Goal: Transaction & Acquisition: Purchase product/service

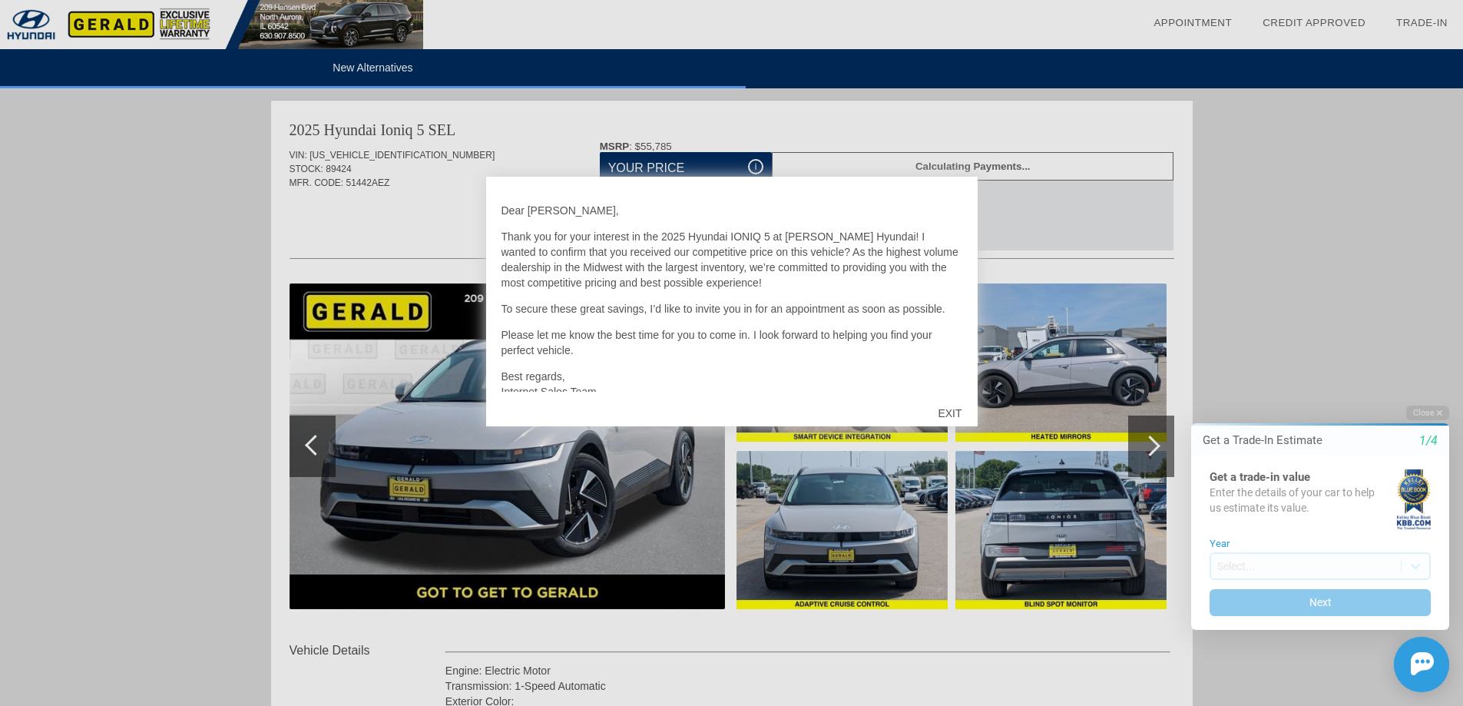
click at [951, 415] on div "EXIT" at bounding box center [949, 413] width 55 height 46
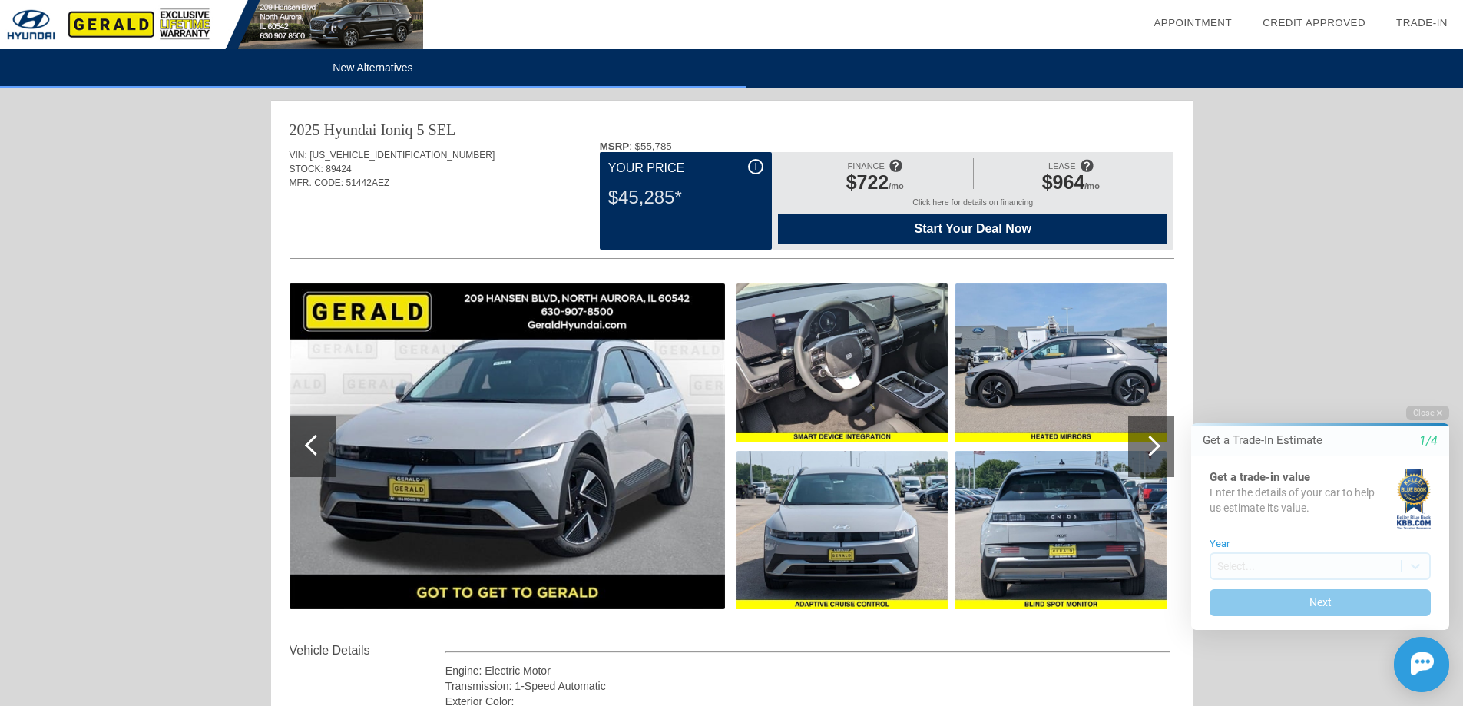
drag, startPoint x: 610, startPoint y: 197, endPoint x: 686, endPoint y: 195, distance: 75.3
click at [686, 195] on div "$45,285*" at bounding box center [685, 197] width 155 height 40
click at [684, 197] on div "$45,285*" at bounding box center [685, 197] width 155 height 40
click at [683, 197] on div "$45,285*" at bounding box center [685, 197] width 155 height 40
drag, startPoint x: 683, startPoint y: 197, endPoint x: 609, endPoint y: 208, distance: 74.5
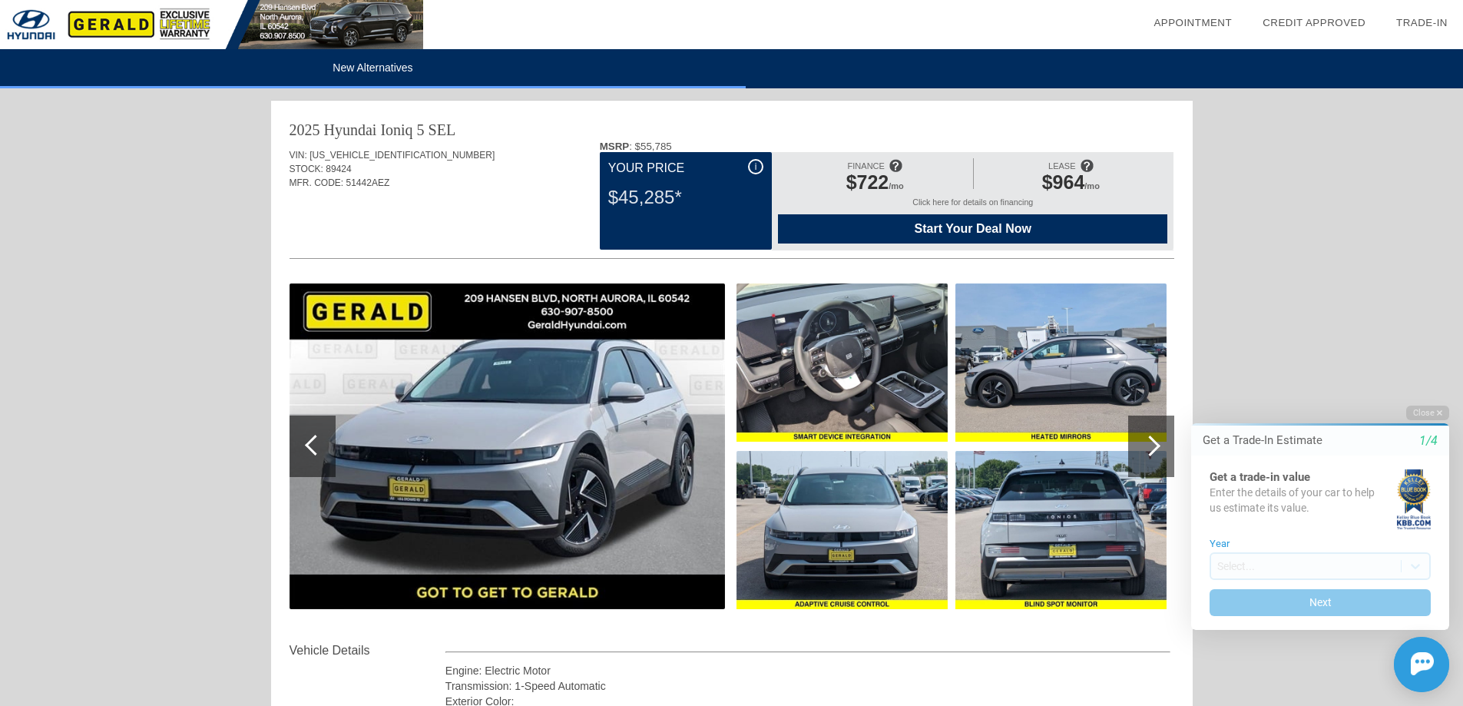
click at [609, 208] on div "$45,285*" at bounding box center [685, 197] width 155 height 40
click at [1433, 415] on button "Close" at bounding box center [1427, 412] width 43 height 15
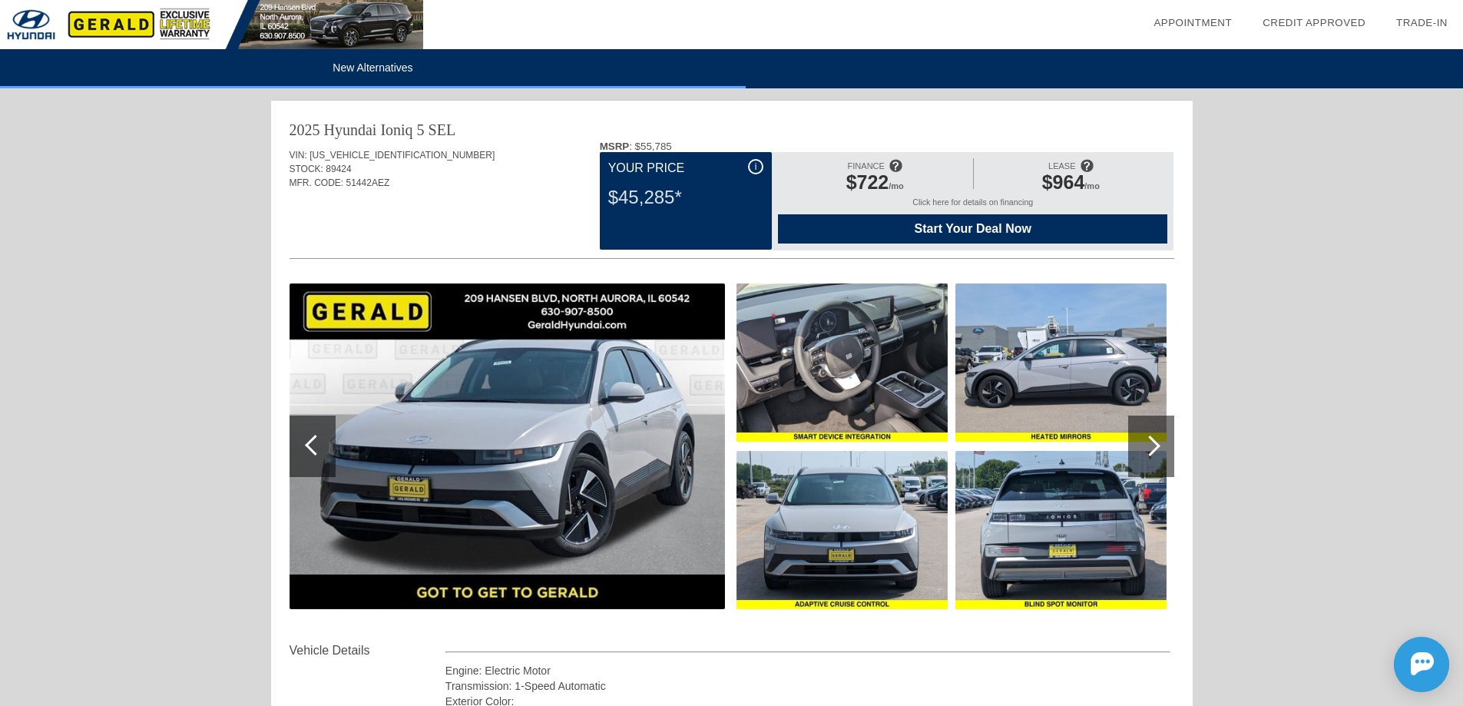
click at [1088, 164] on span at bounding box center [1086, 165] width 14 height 25
click at [1125, 141] on div "MSRP : $55,785" at bounding box center [887, 147] width 574 height 12
click at [1064, 129] on div "2025 Hyundai Ioniq 5 SEL" at bounding box center [731, 129] width 884 height 21
